Goal: Information Seeking & Learning: Find specific fact

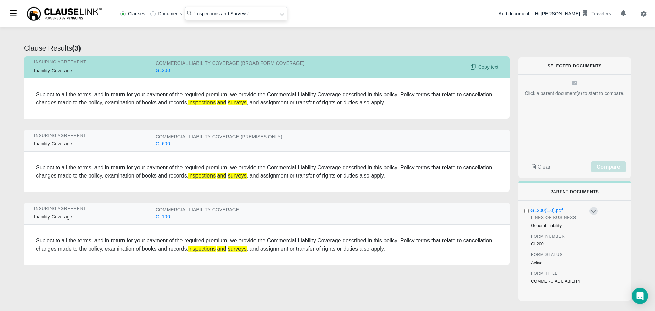
radio input "false"
radio input "true"
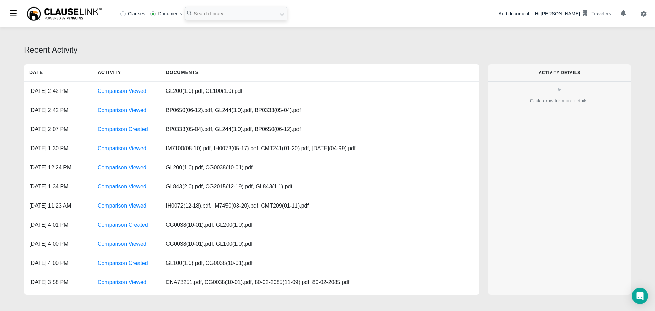
click at [124, 13] on label "Clauses" at bounding box center [132, 13] width 25 height 5
radio input "true"
click at [213, 13] on input "text" at bounding box center [236, 14] width 102 height 14
paste input "Per DXT 100: Per Commercial Auto Analysis - Green is based on similarities to P…"
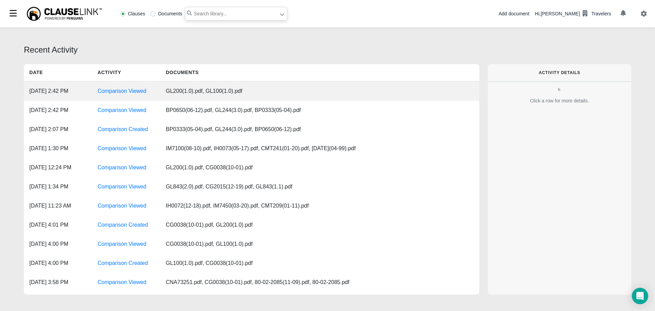
type input "Per DXT 100: Per Commercial Auto Analysis - Green is based on similarities to P…"
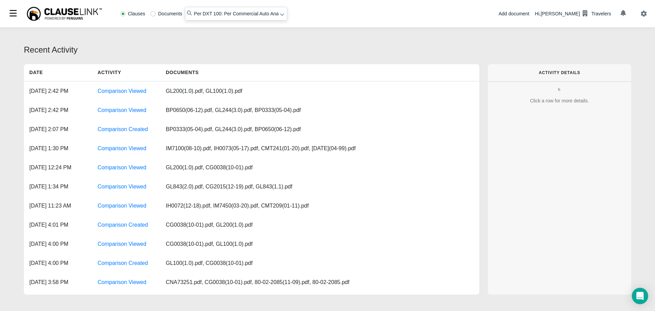
drag, startPoint x: 277, startPoint y: 13, endPoint x: 13, endPoint y: -9, distance: 265.6
click at [13, 0] on html "Clauses Documents Per DXT 100: Per Commercial Auto Analysis - Green is based on…" at bounding box center [327, 155] width 655 height 311
type input ""DEFINITIONS""
click at [281, 14] on icon at bounding box center [282, 14] width 5 height 5
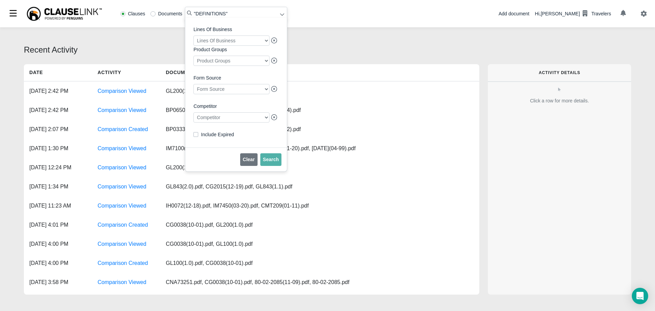
click at [238, 121] on div at bounding box center [231, 117] width 76 height 10
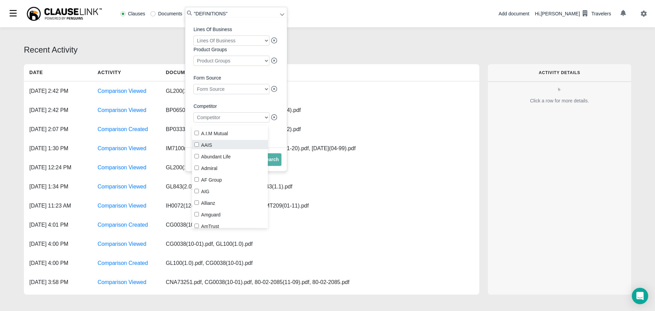
click at [201, 144] on label "AAIS" at bounding box center [230, 144] width 76 height 9
checkbox input "true"
click at [274, 162] on span "Search" at bounding box center [271, 159] width 16 height 5
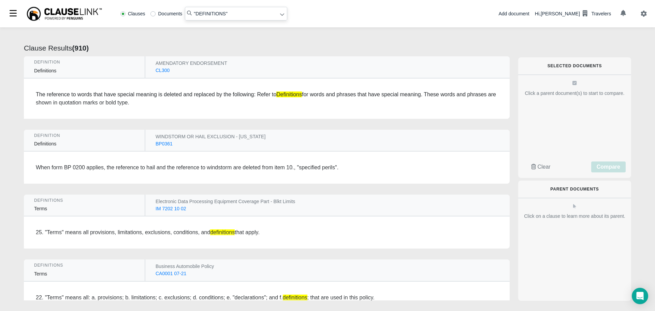
click at [162, 70] on div "CL300" at bounding box center [162, 70] width 14 height 7
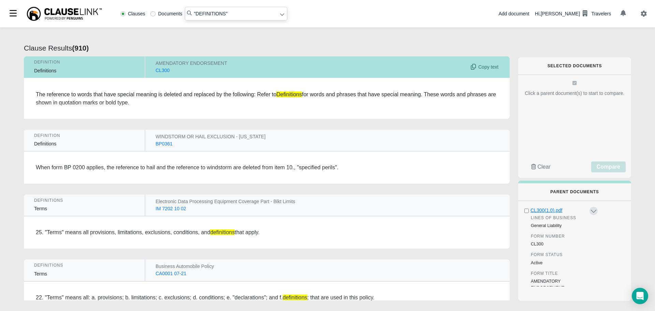
click at [552, 209] on div "CL300(1.0).pdf" at bounding box center [559, 210] width 58 height 7
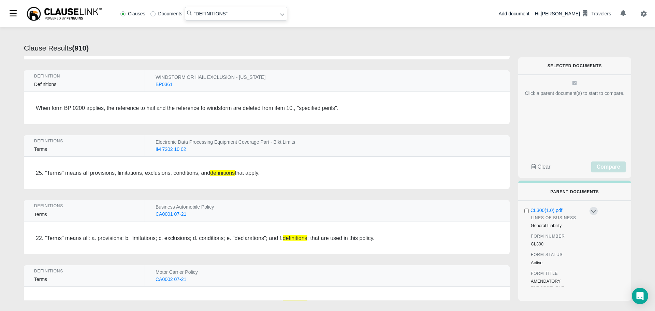
scroll to position [68, 0]
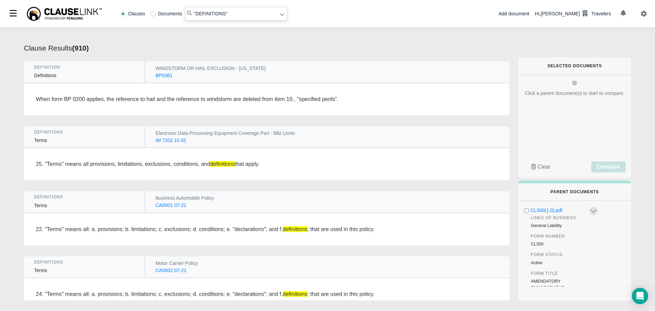
click at [176, 208] on div "CA0001 07-21" at bounding box center [170, 205] width 31 height 7
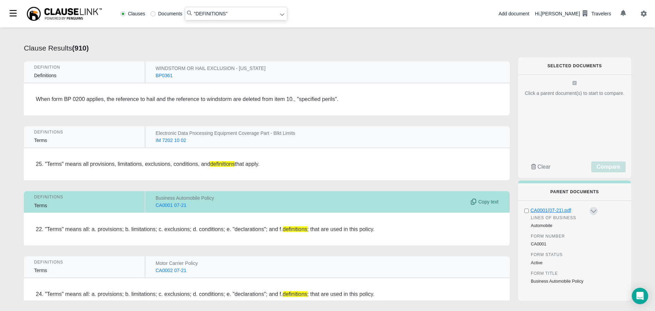
click at [547, 212] on div "CA0001(07-21).pdf" at bounding box center [559, 210] width 58 height 7
radio input "false"
radio input "true"
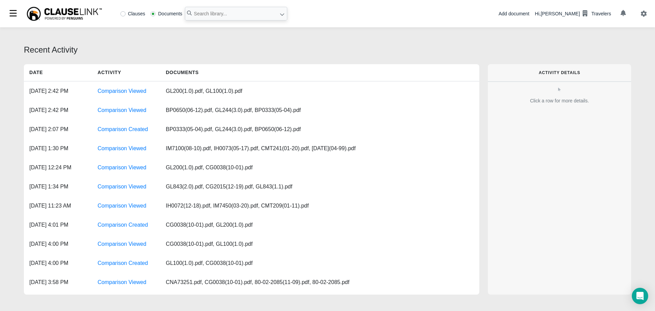
click at [123, 13] on label "Clauses" at bounding box center [132, 13] width 25 height 5
radio input "true"
paste input "a virus, harmful code or similar instruction"
type input ""a virus, harmful code or similar instruction""
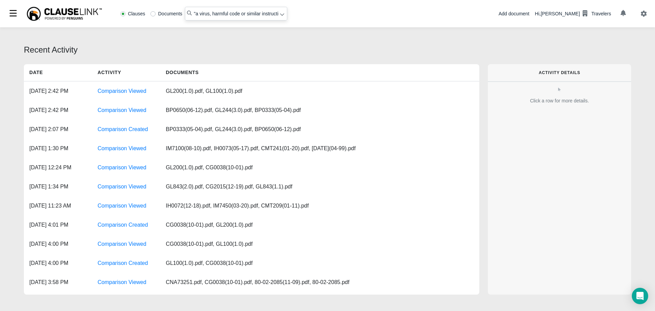
click at [282, 15] on icon at bounding box center [282, 15] width 4 height 2
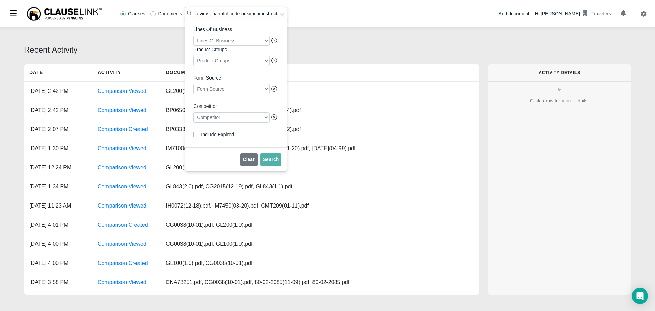
click at [229, 121] on div at bounding box center [231, 117] width 76 height 10
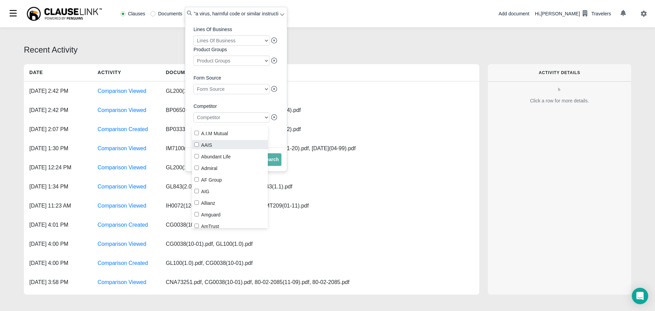
click at [196, 144] on input "AAIS" at bounding box center [196, 144] width 4 height 4
checkbox input "true"
click at [270, 162] on span "Search" at bounding box center [271, 159] width 16 height 5
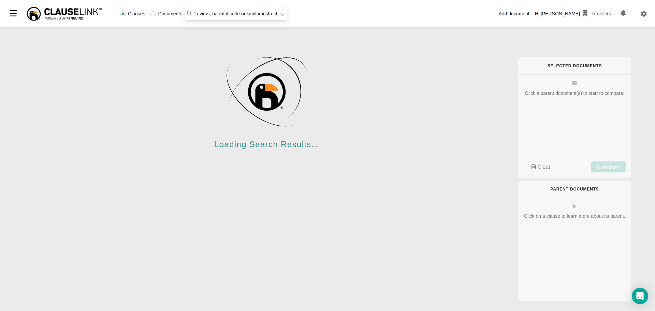
click at [196, 14] on input ""a virus, harmful code or similar instruction"" at bounding box center [236, 14] width 102 height 14
radio input "false"
radio input "true"
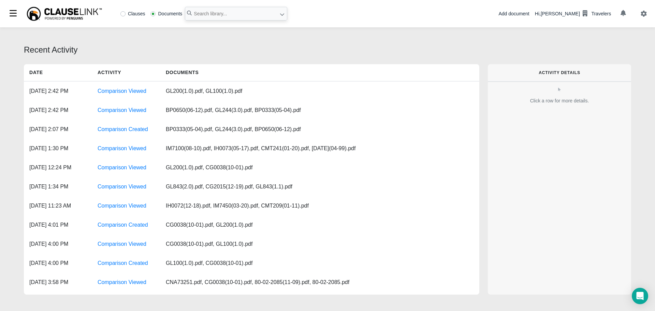
click at [126, 15] on label "Clauses" at bounding box center [132, 13] width 25 height 5
radio input "true"
click at [197, 13] on input "text" at bounding box center [236, 14] width 102 height 14
paste input "a virus, harmful code or similar instruction"
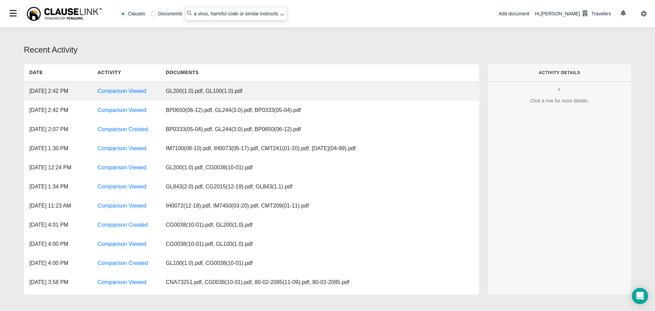
scroll to position [0, 5]
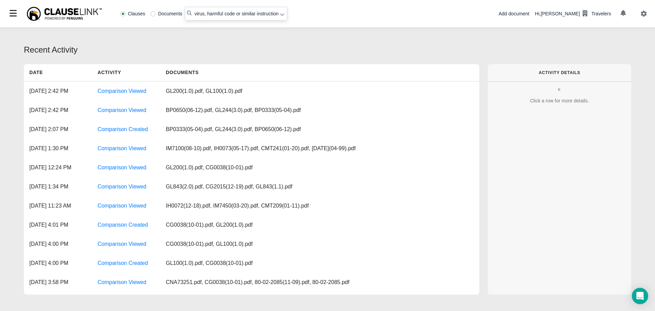
click at [191, 13] on input "a virus, harmful code or similar instruction" at bounding box center [236, 14] width 102 height 14
type input ""virus, harmful code or similar instruction""
click at [282, 17] on icon at bounding box center [282, 14] width 5 height 5
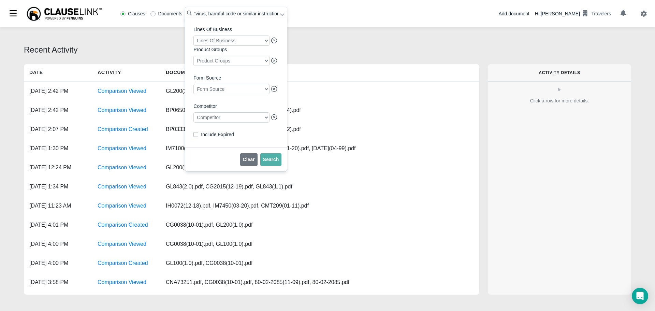
click at [233, 122] on div at bounding box center [231, 117] width 76 height 10
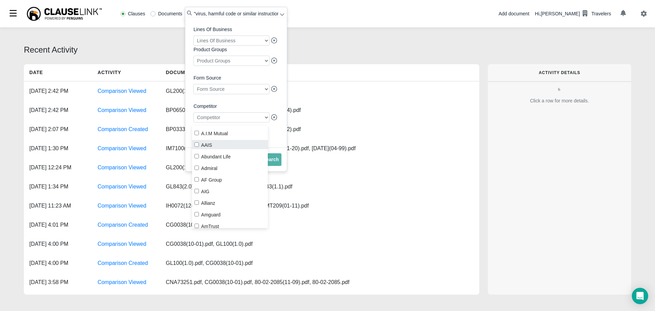
click at [200, 145] on label "AAIS" at bounding box center [230, 144] width 76 height 9
checkbox input "true"
click at [272, 166] on button "Search" at bounding box center [270, 159] width 21 height 13
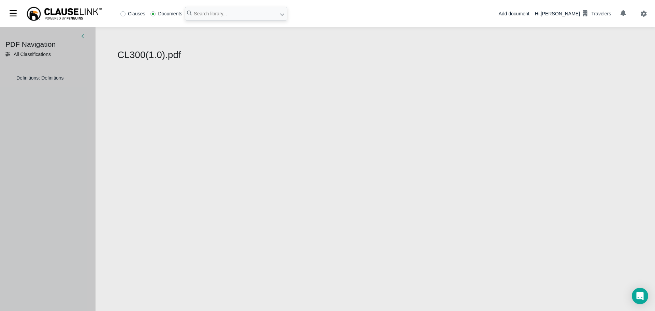
select select "1"
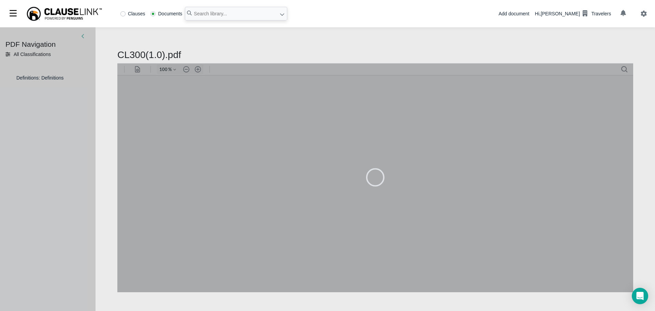
type input "79"
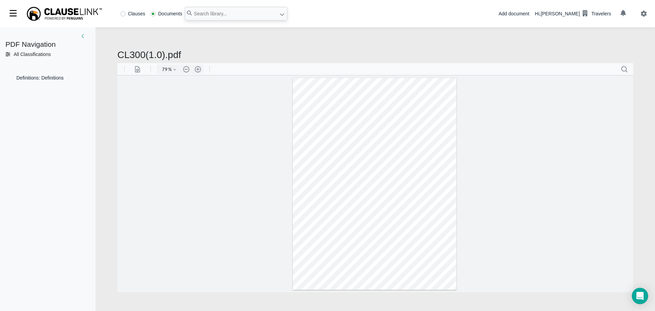
click at [413, 127] on div at bounding box center [375, 183] width 164 height 212
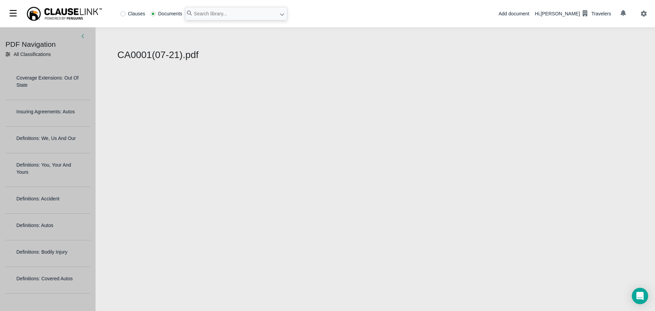
select select "1"
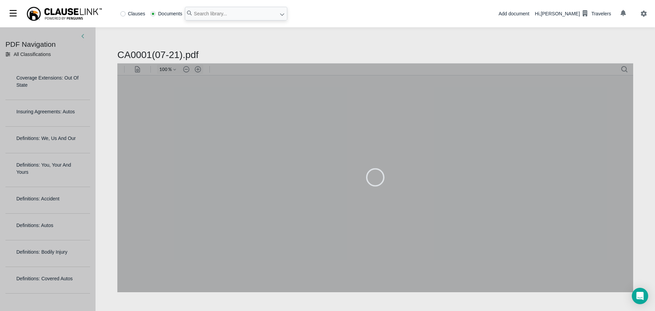
type input "79"
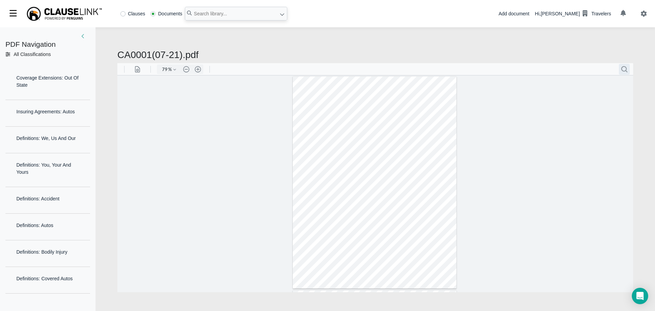
click at [624, 66] on button ".cls-1{fill:#abb0c4;} icon - header - search" at bounding box center [624, 68] width 11 height 11
click at [544, 86] on input "Search document" at bounding box center [584, 85] width 86 height 7
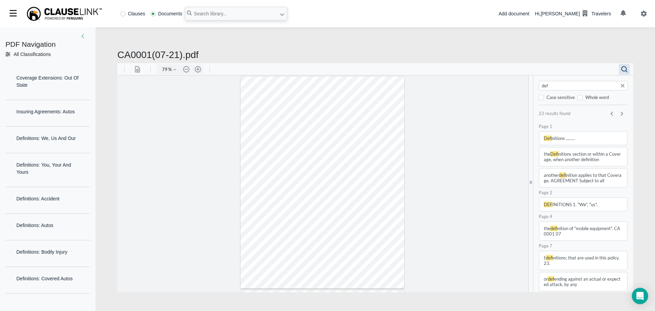
type input "def"
click at [554, 207] on button "DEF INITIONS 1. "We", "us"," at bounding box center [583, 203] width 88 height 13
type input "2"
click at [287, 185] on div at bounding box center [322, 255] width 164 height 212
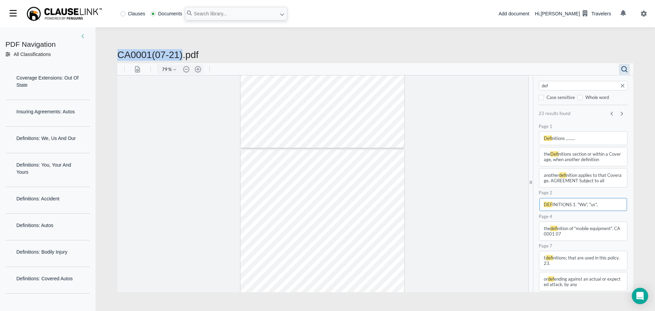
drag, startPoint x: 118, startPoint y: 52, endPoint x: 179, endPoint y: 55, distance: 61.1
click at [179, 55] on h2 "CA0001(07-21).pdf" at bounding box center [375, 55] width 516 height 12
copy h2 "CA0001(07-21)"
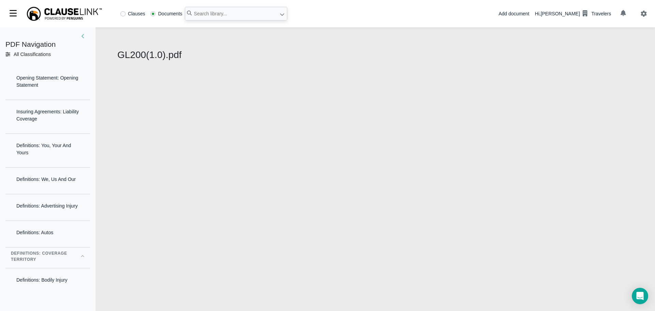
select select "1"
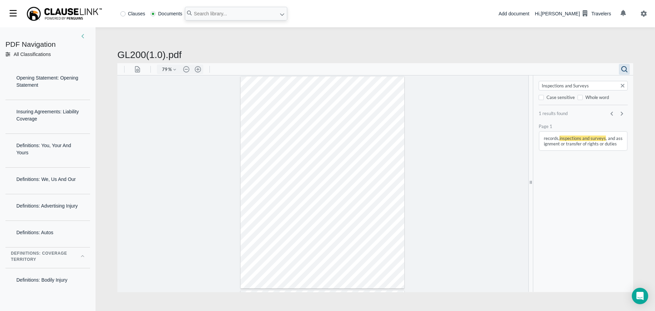
scroll to position [49, 0]
